Goal: Task Accomplishment & Management: Manage account settings

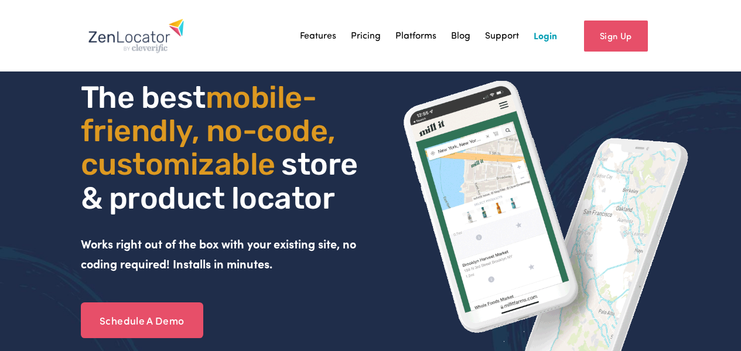
click at [617, 45] on link "Sign Up" at bounding box center [616, 36] width 64 height 31
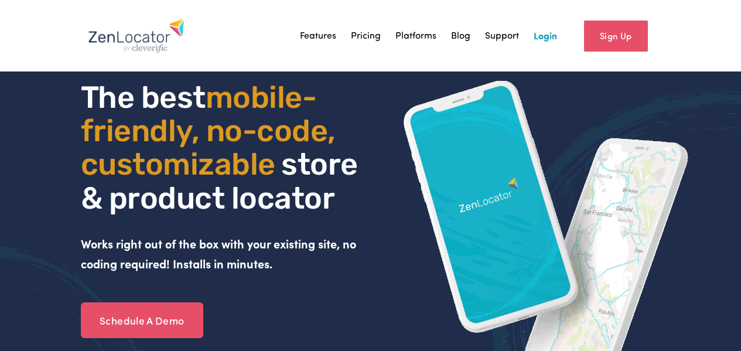
click at [551, 38] on link "Login" at bounding box center [545, 36] width 23 height 18
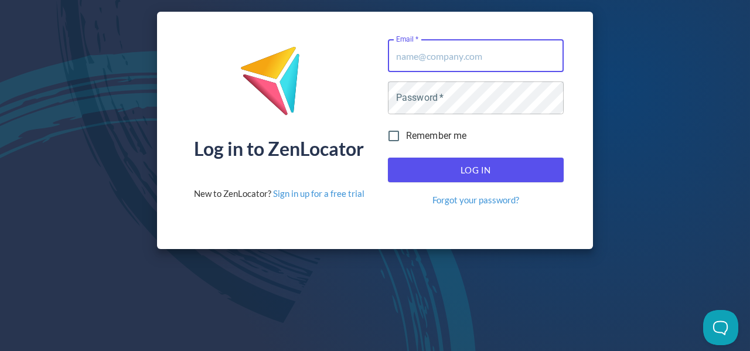
click at [0, 350] on com-1password-button at bounding box center [0, 351] width 0 height 0
click at [446, 52] on input "Email   *" at bounding box center [476, 55] width 176 height 33
click at [0, 350] on com-1password-button at bounding box center [0, 351] width 0 height 0
type input "[EMAIL_ADDRESS][DOMAIN_NAME]"
